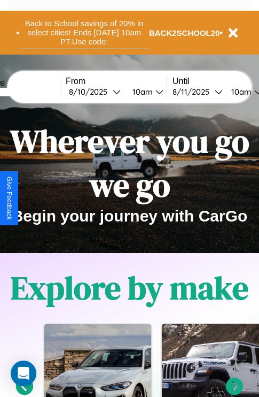
click at [84, 33] on button "Back to School savings of 20% in select cities! Ends [DATE] 10am PT. Use code:" at bounding box center [84, 32] width 129 height 33
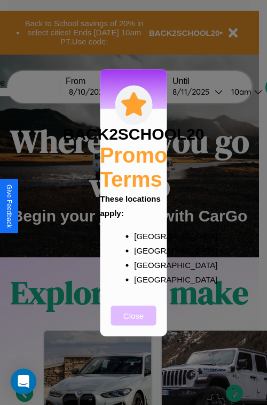
click at [134, 322] on button "Close" at bounding box center [133, 315] width 45 height 20
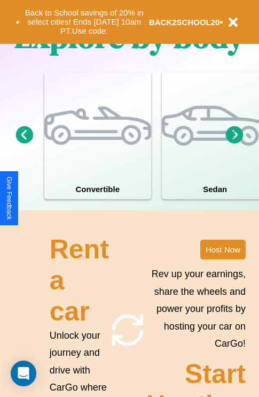
scroll to position [1041, 0]
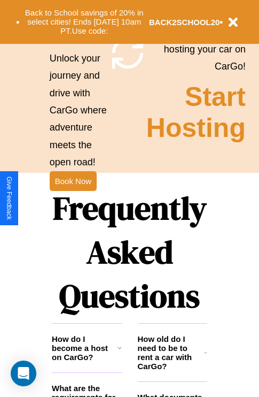
click at [73, 198] on h1 "Frequently Asked Questions" at bounding box center [130, 252] width 156 height 142
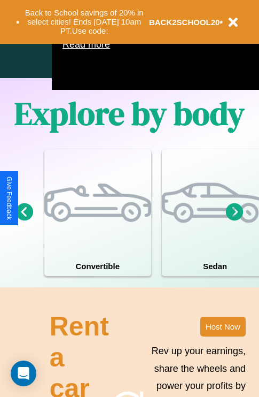
scroll to position [0, 0]
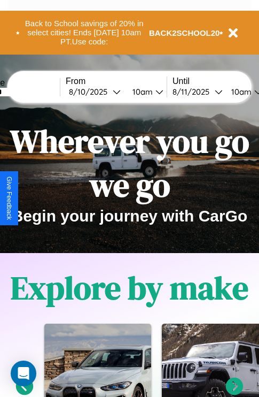
type input "*******"
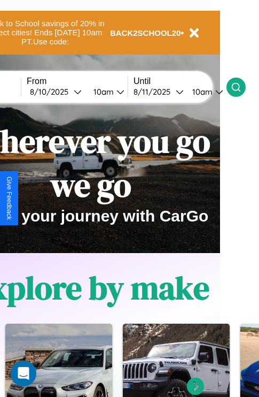
click at [242, 87] on icon at bounding box center [236, 87] width 11 height 11
